Goal: Transaction & Acquisition: Purchase product/service

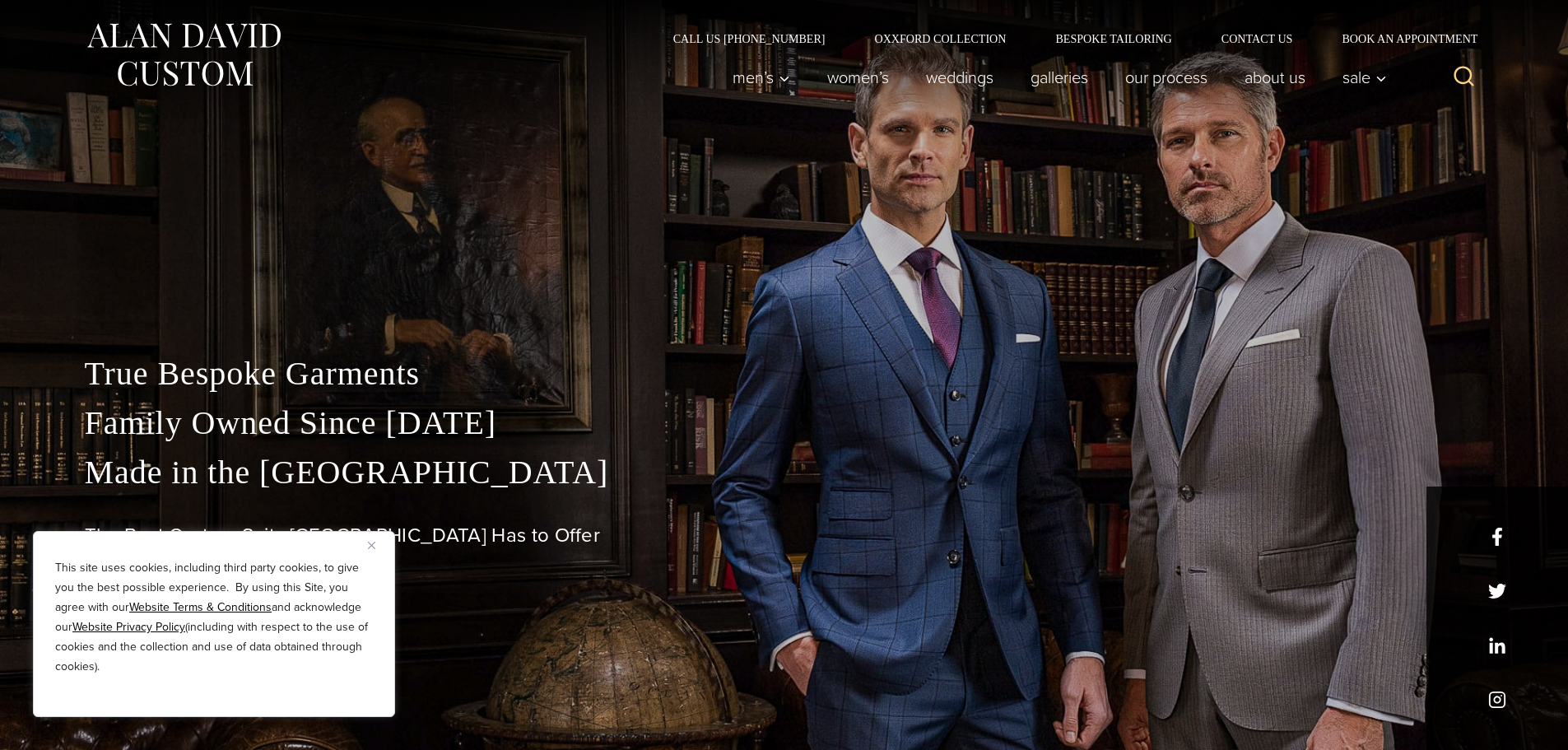
click at [374, 551] on button "Close" at bounding box center [377, 545] width 19 height 19
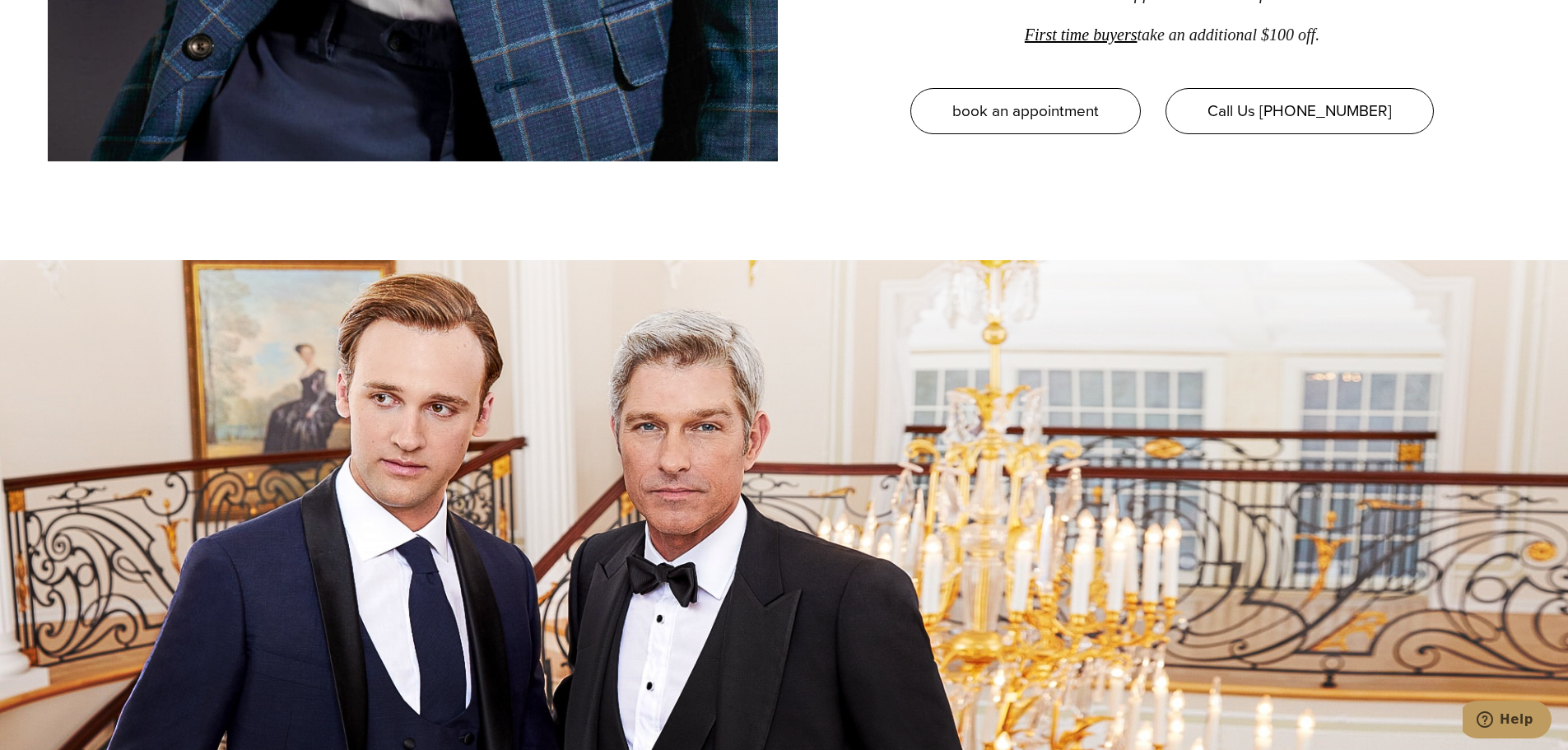
scroll to position [2924, 0]
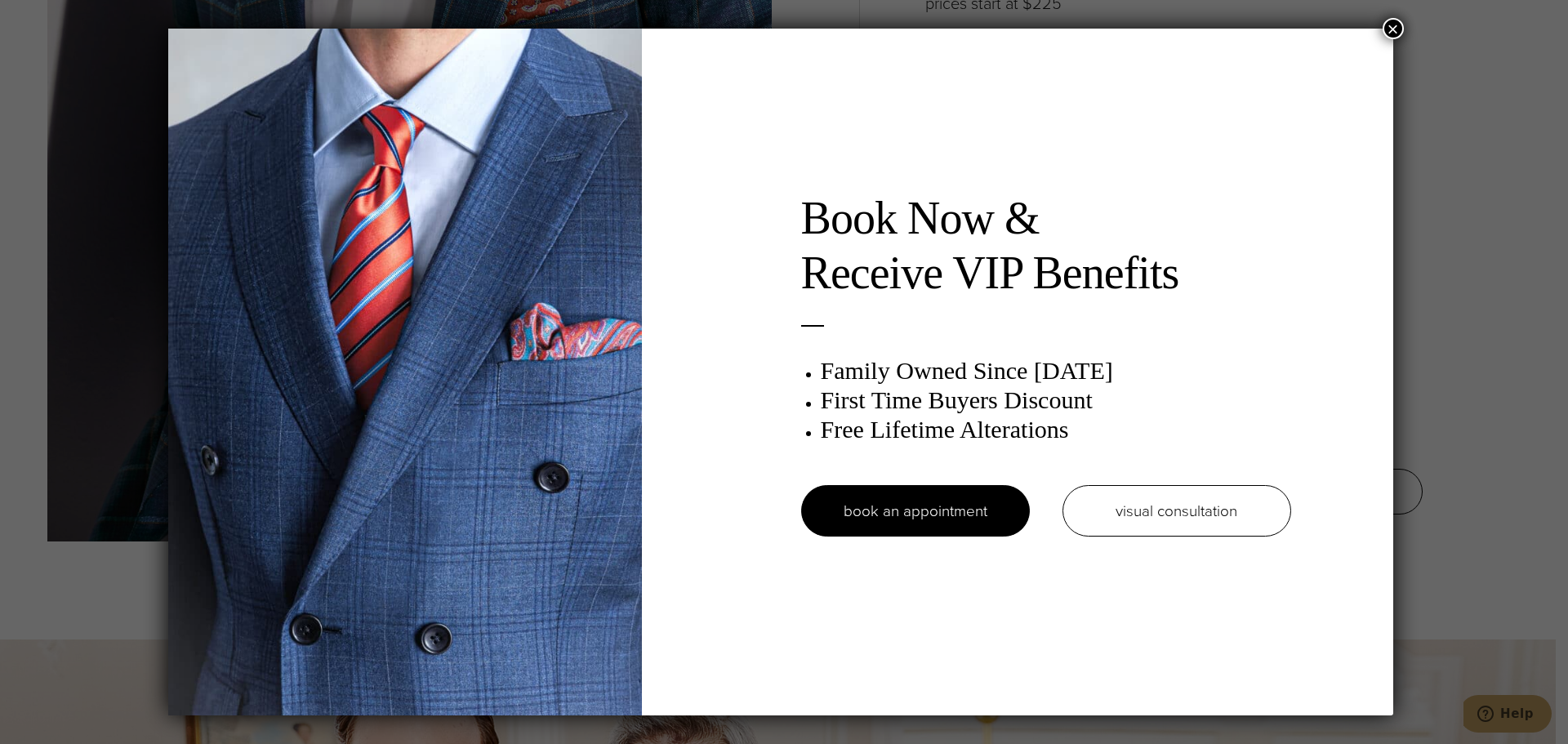
click at [1402, 25] on button "×" at bounding box center [1393, 28] width 21 height 21
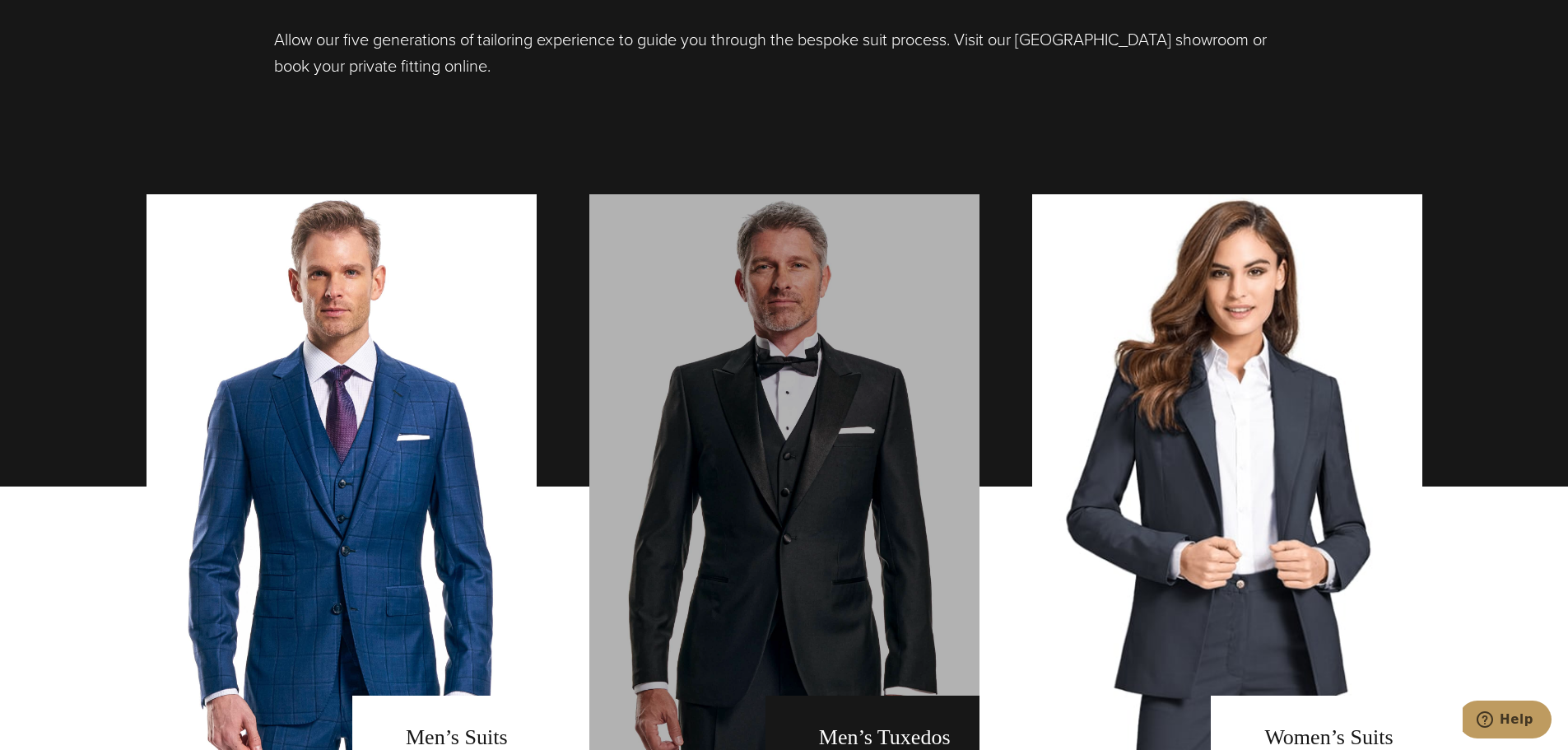
scroll to position [1113, 0]
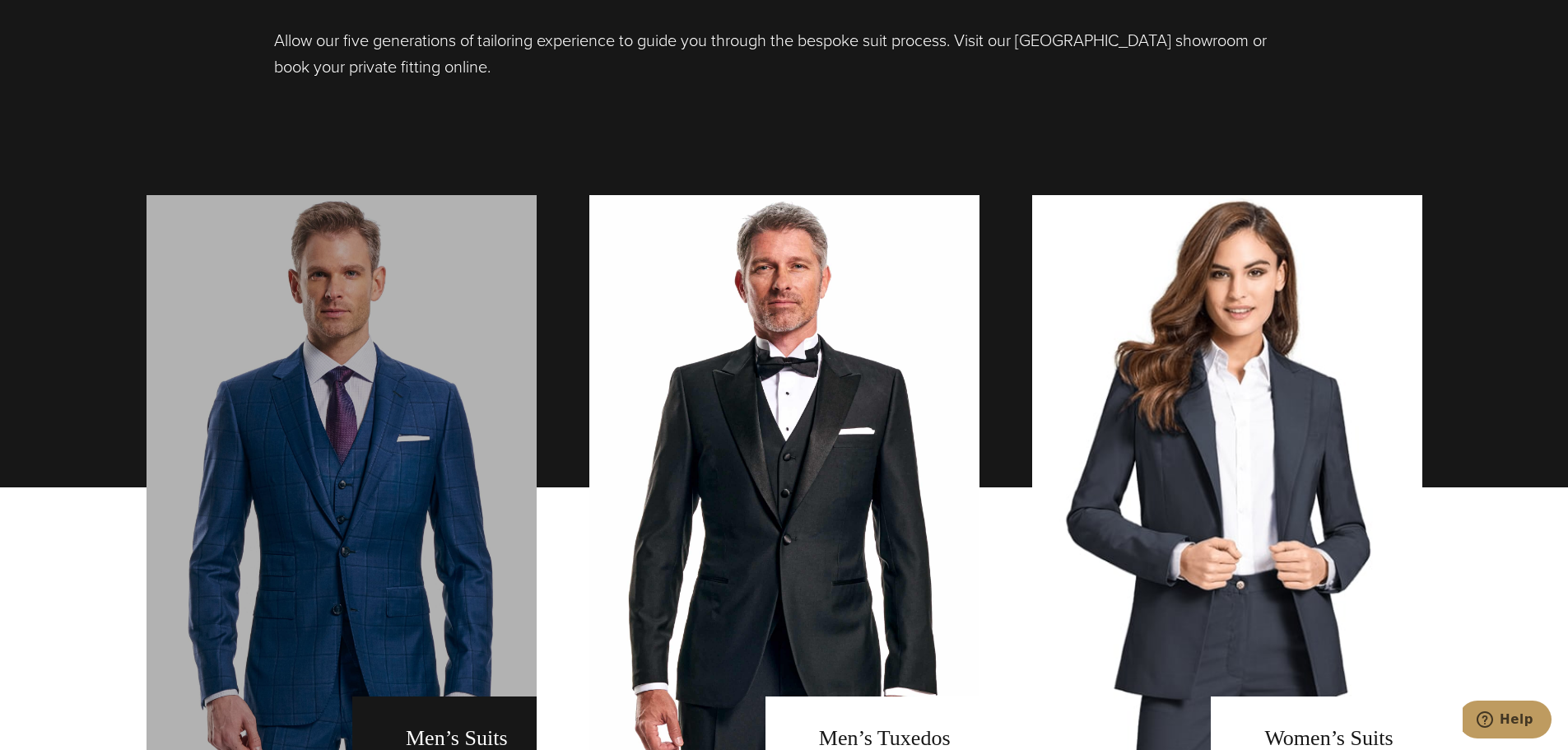
click at [345, 530] on link "men's suits" at bounding box center [341, 487] width 391 height 585
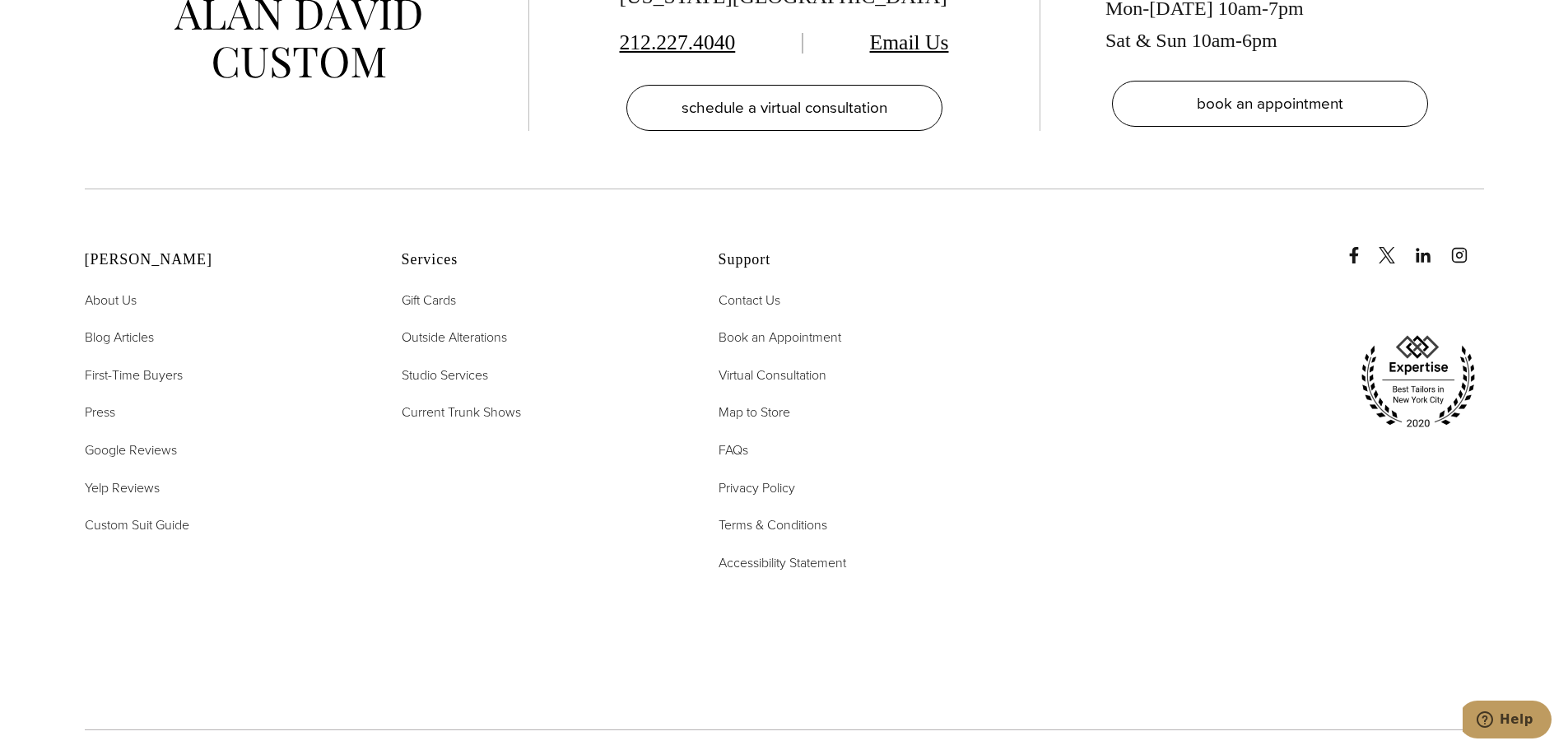
scroll to position [10842, 0]
